Goal: Task Accomplishment & Management: Use online tool/utility

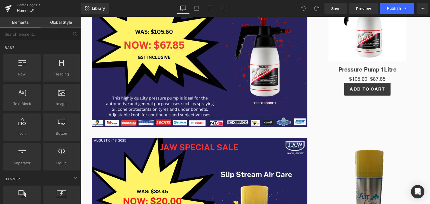
scroll to position [166, 0]
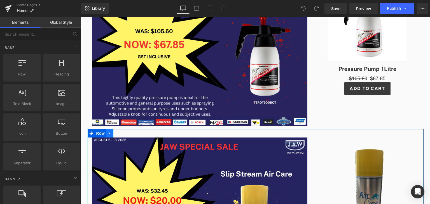
click at [106, 134] on link at bounding box center [109, 133] width 7 height 8
click at [122, 132] on icon at bounding box center [124, 134] width 4 height 4
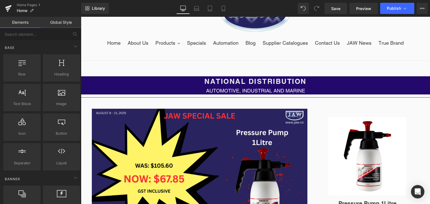
scroll to position [27, 0]
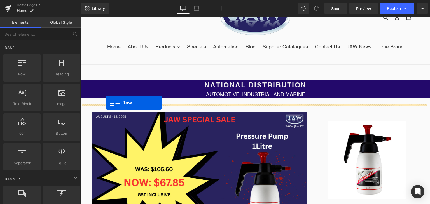
drag, startPoint x: 99, startPoint y: 86, endPoint x: 106, endPoint y: 103, distance: 18.7
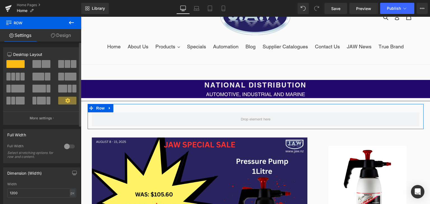
click at [43, 76] on span at bounding box center [38, 77] width 12 height 8
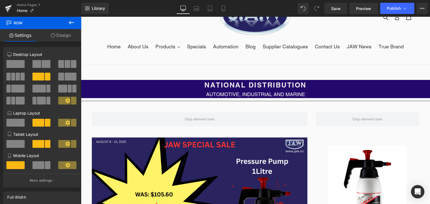
click at [71, 21] on icon at bounding box center [71, 22] width 5 height 3
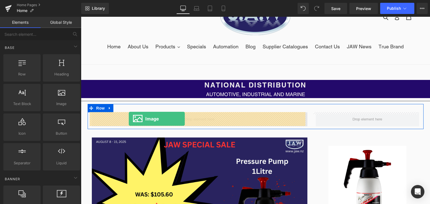
drag, startPoint x: 141, startPoint y: 112, endPoint x: 130, endPoint y: 119, distance: 13.1
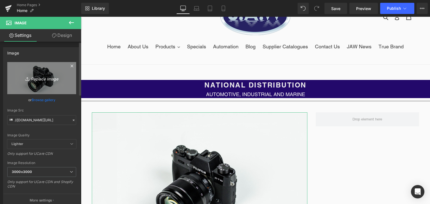
click at [38, 78] on icon "Replace Image" at bounding box center [41, 78] width 45 height 7
type input "C:\fakepath\JAW SPECIAL SALE (60).png"
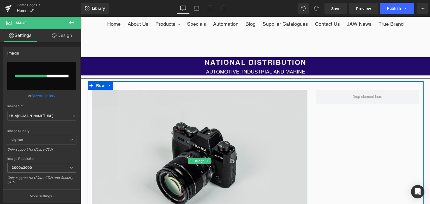
scroll to position [50, 0]
type input "[URL][DOMAIN_NAME]"
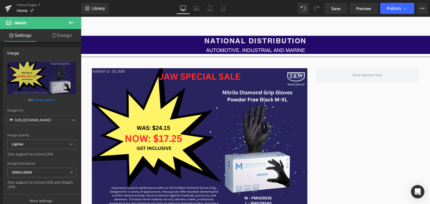
scroll to position [101, 0]
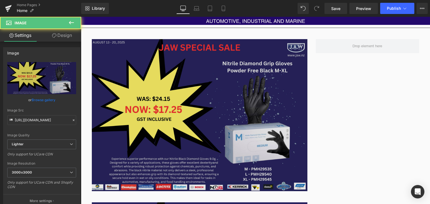
click at [217, 97] on img at bounding box center [200, 115] width 216 height 152
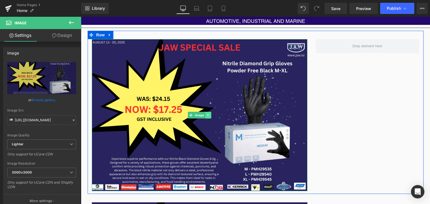
click at [205, 115] on link at bounding box center [208, 115] width 6 height 7
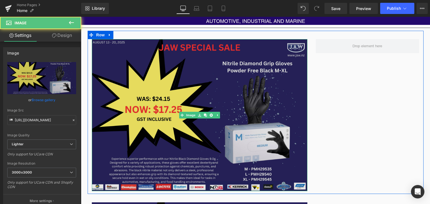
click at [238, 84] on img at bounding box center [200, 115] width 216 height 152
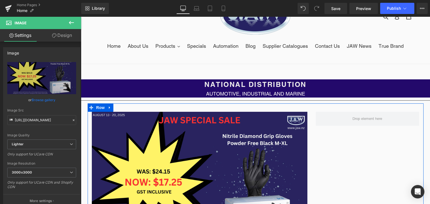
scroll to position [84, 0]
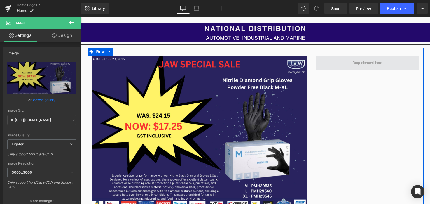
click at [374, 64] on span at bounding box center [368, 63] width 34 height 8
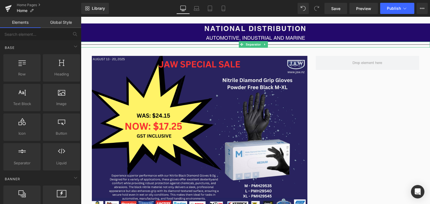
click at [233, 45] on hr at bounding box center [255, 46] width 349 height 3
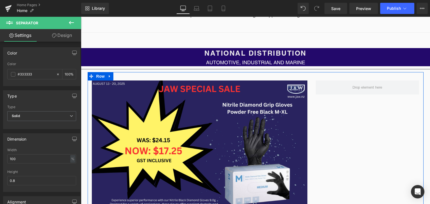
scroll to position [28, 0]
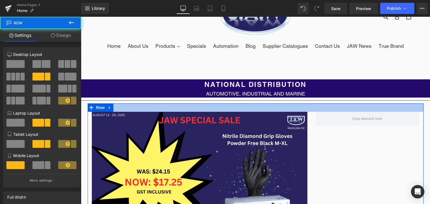
click at [330, 104] on div at bounding box center [256, 108] width 336 height 8
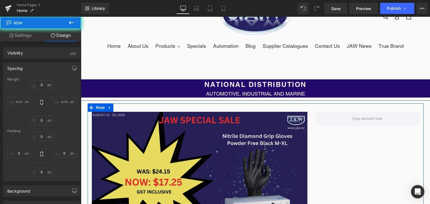
type input "0"
type input "30"
type input "0"
type input "10"
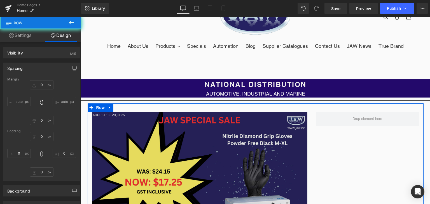
type input "0"
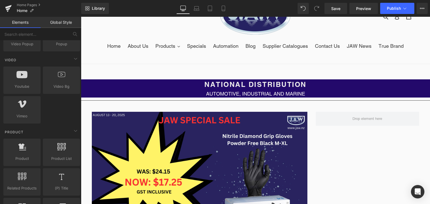
scroll to position [390, 0]
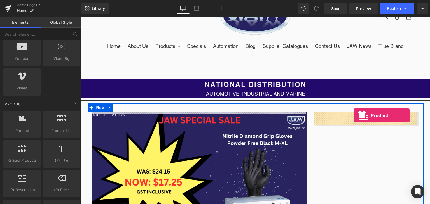
drag, startPoint x: 100, startPoint y: 142, endPoint x: 354, endPoint y: 117, distance: 254.5
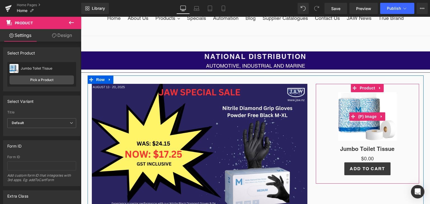
scroll to position [58, 0]
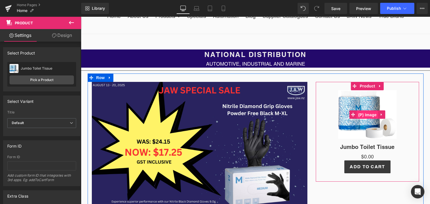
click at [369, 116] on span "(P) Image" at bounding box center [367, 115] width 21 height 8
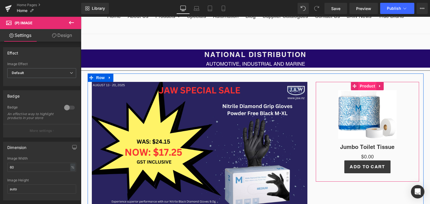
click at [365, 89] on span "Product" at bounding box center [368, 86] width 18 height 8
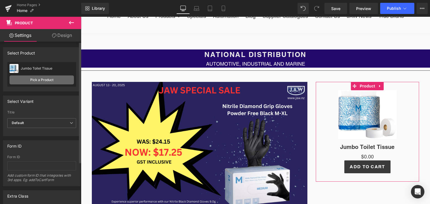
click at [43, 81] on link "Pick a Product" at bounding box center [42, 80] width 64 height 9
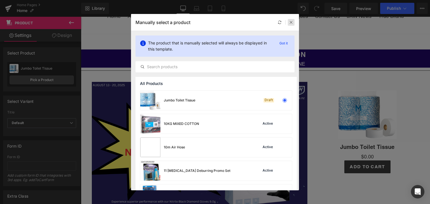
click at [292, 25] on div at bounding box center [291, 22] width 7 height 7
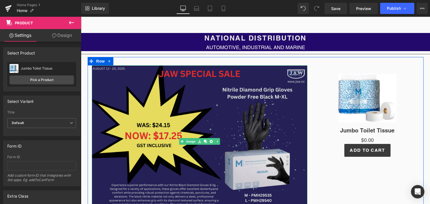
scroll to position [75, 0]
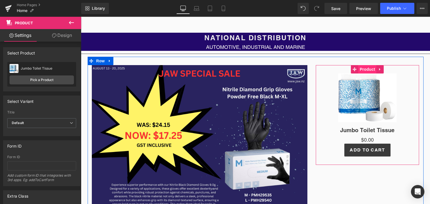
click at [361, 70] on span "Product" at bounding box center [368, 69] width 18 height 8
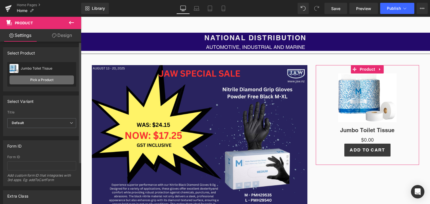
click at [62, 80] on link "Pick a Product" at bounding box center [42, 80] width 64 height 9
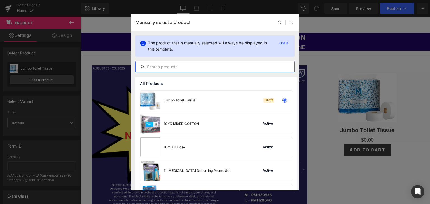
click at [180, 68] on input "text" at bounding box center [215, 67] width 159 height 7
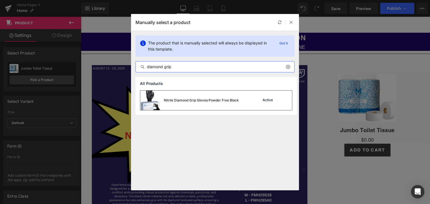
type input "diamond grip"
click at [180, 103] on div "Nitrile Diamond Grip Gloves Powder Free Black" at bounding box center [189, 101] width 99 height 20
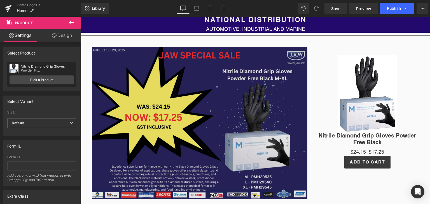
scroll to position [93, 0]
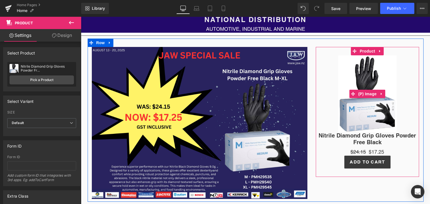
click at [319, 119] on div "Sale Off" at bounding box center [368, 93] width 98 height 77
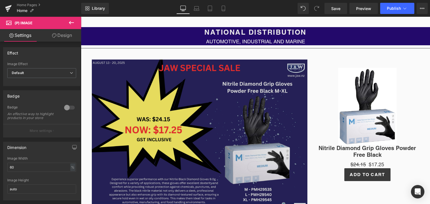
scroll to position [79, 0]
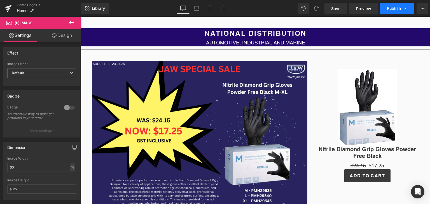
click at [390, 8] on span "Publish" at bounding box center [394, 8] width 14 height 4
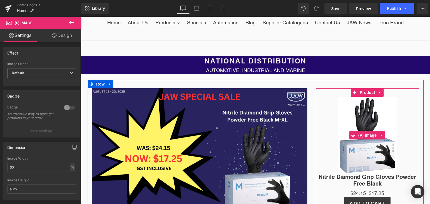
scroll to position [51, 0]
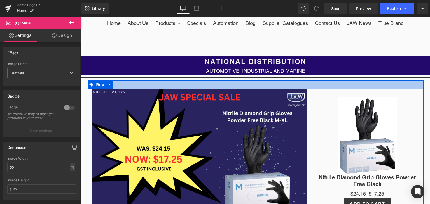
click at [340, 84] on div at bounding box center [256, 85] width 336 height 8
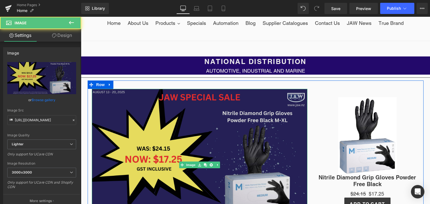
click at [133, 127] on img at bounding box center [200, 165] width 216 height 152
click at [259, 164] on img at bounding box center [200, 165] width 216 height 152
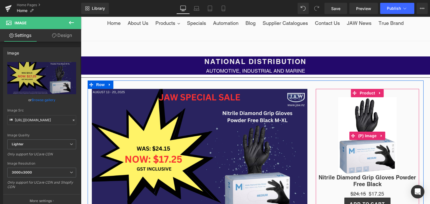
click at [346, 128] on img at bounding box center [367, 135] width 59 height 77
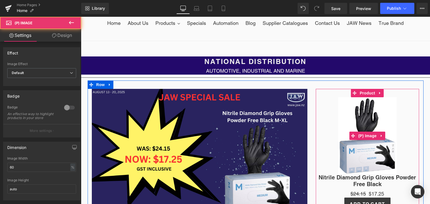
click at [326, 140] on div "Sale Off" at bounding box center [368, 135] width 98 height 77
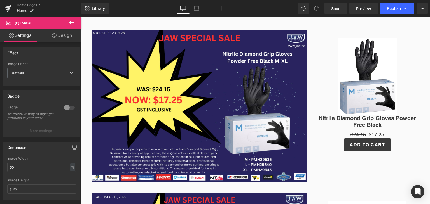
scroll to position [110, 0]
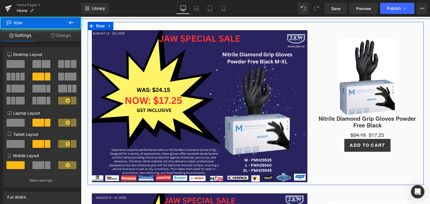
click at [307, 101] on div "Image" at bounding box center [200, 106] width 224 height 152
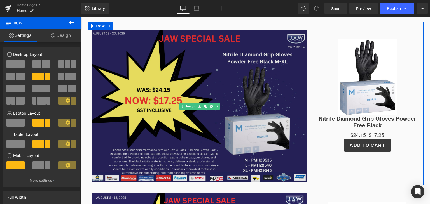
click at [292, 129] on img at bounding box center [200, 106] width 216 height 152
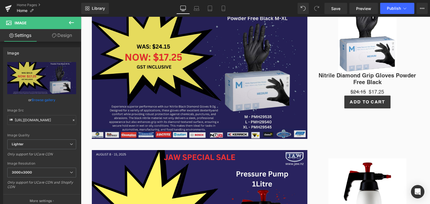
scroll to position [233, 0]
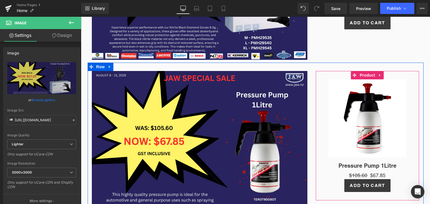
click at [410, 78] on div "Sale Off (P) Image Pressure Pump 1Litre (P) Title $105.60 $67.85 (P) Price Add …" at bounding box center [368, 135] width 104 height 129
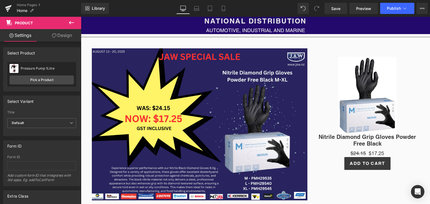
scroll to position [87, 0]
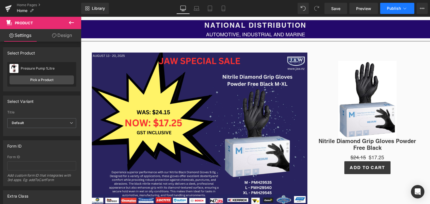
click at [394, 9] on span "Publish" at bounding box center [394, 8] width 14 height 4
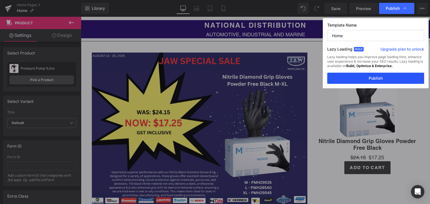
click at [386, 81] on button "Publish" at bounding box center [375, 78] width 97 height 11
